Goal: Use online tool/utility

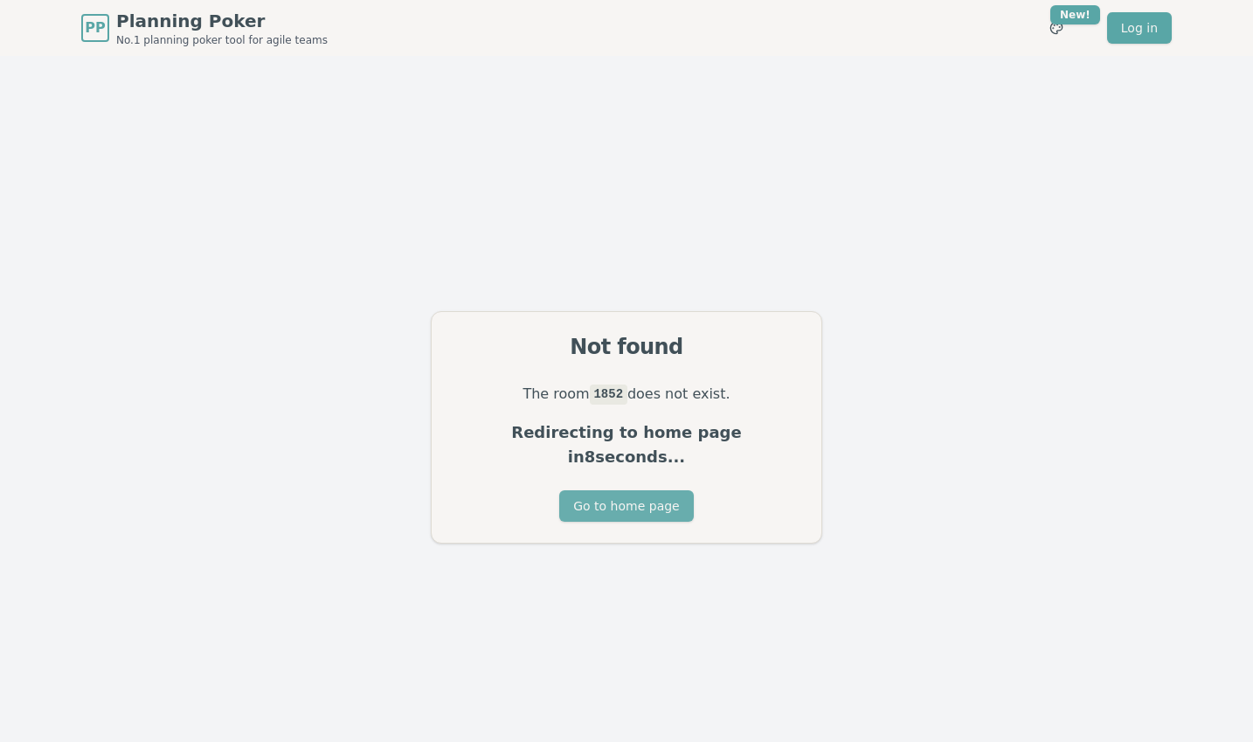
click at [641, 490] on button "Go to home page" at bounding box center [626, 505] width 134 height 31
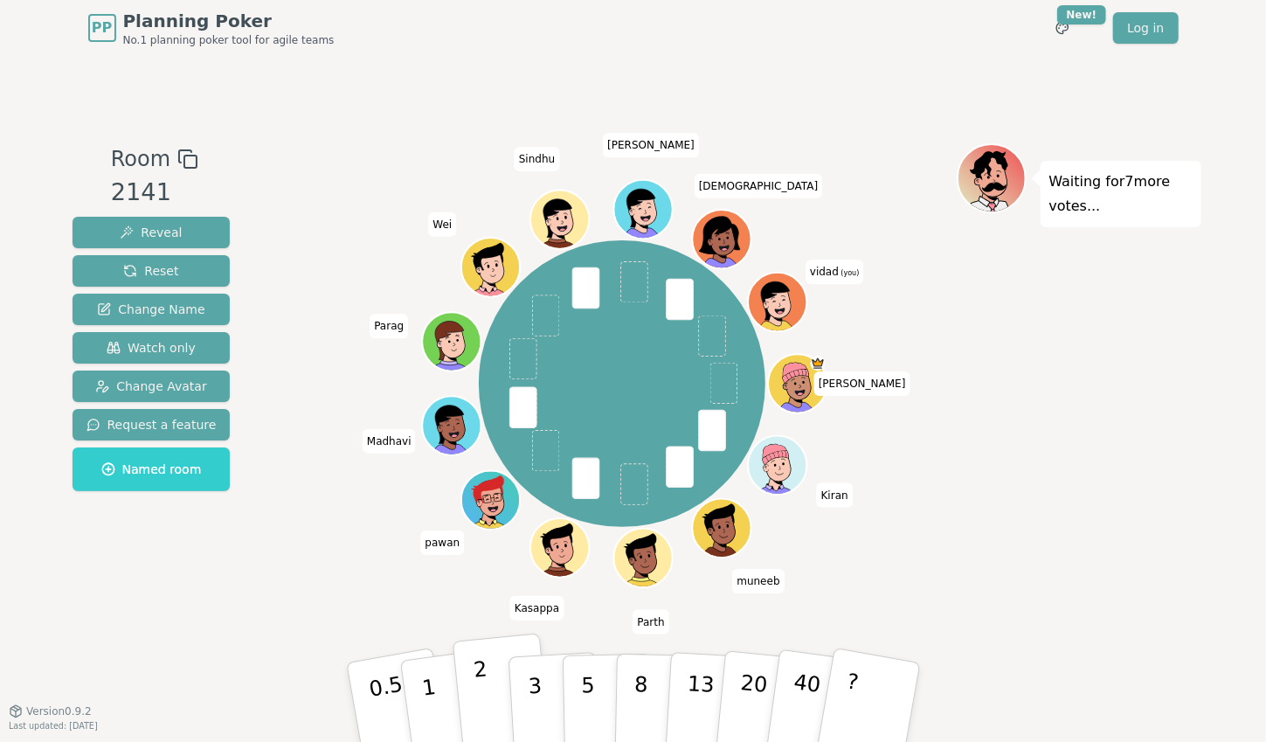
click at [490, 711] on button "2" at bounding box center [502, 702] width 100 height 139
